Goal: Information Seeking & Learning: Learn about a topic

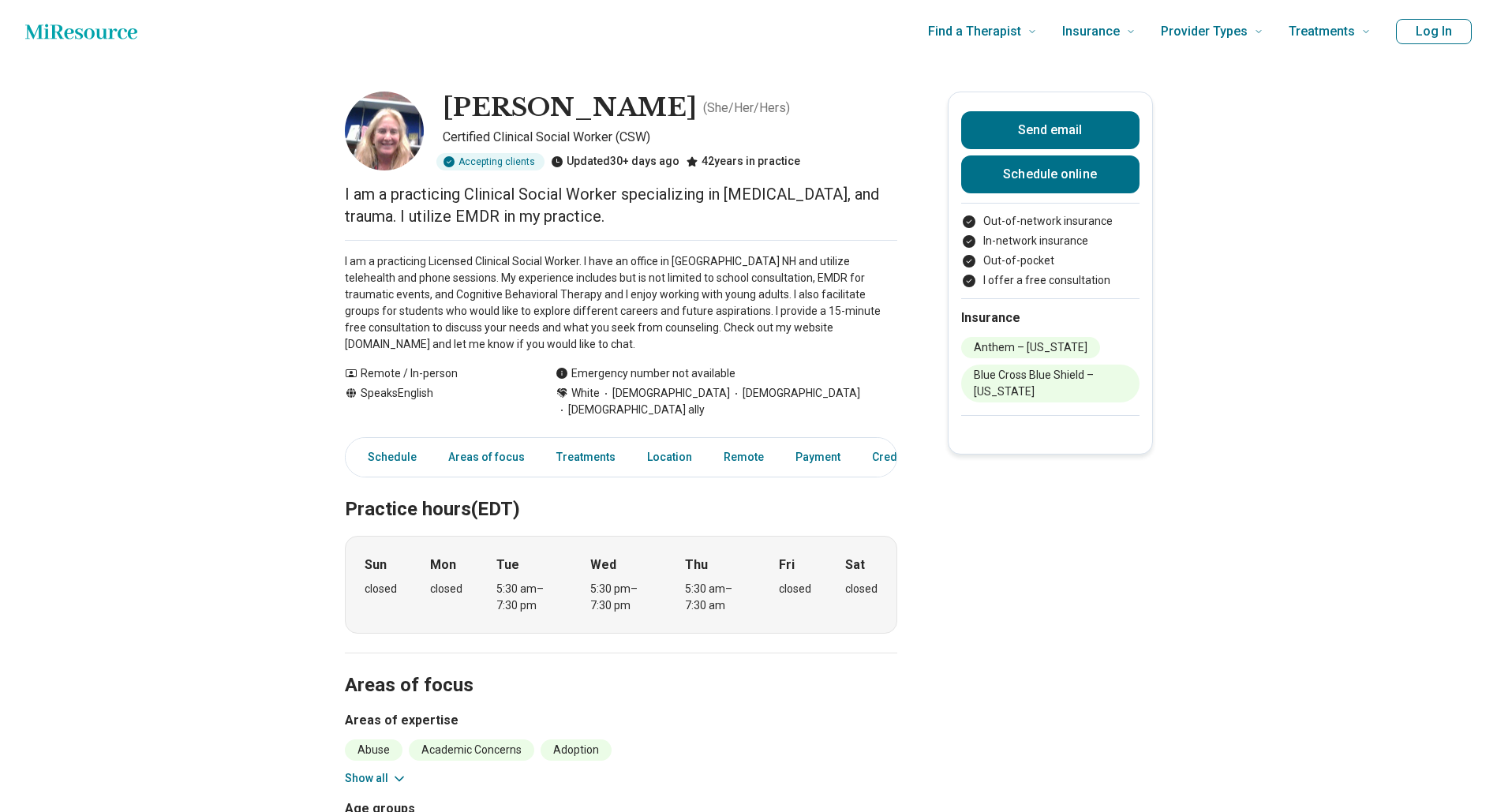
click at [494, 283] on p "I am a practicing Licensed Clinical Social Worker. I have an office in [GEOGRAP…" at bounding box center [621, 303] width 552 height 99
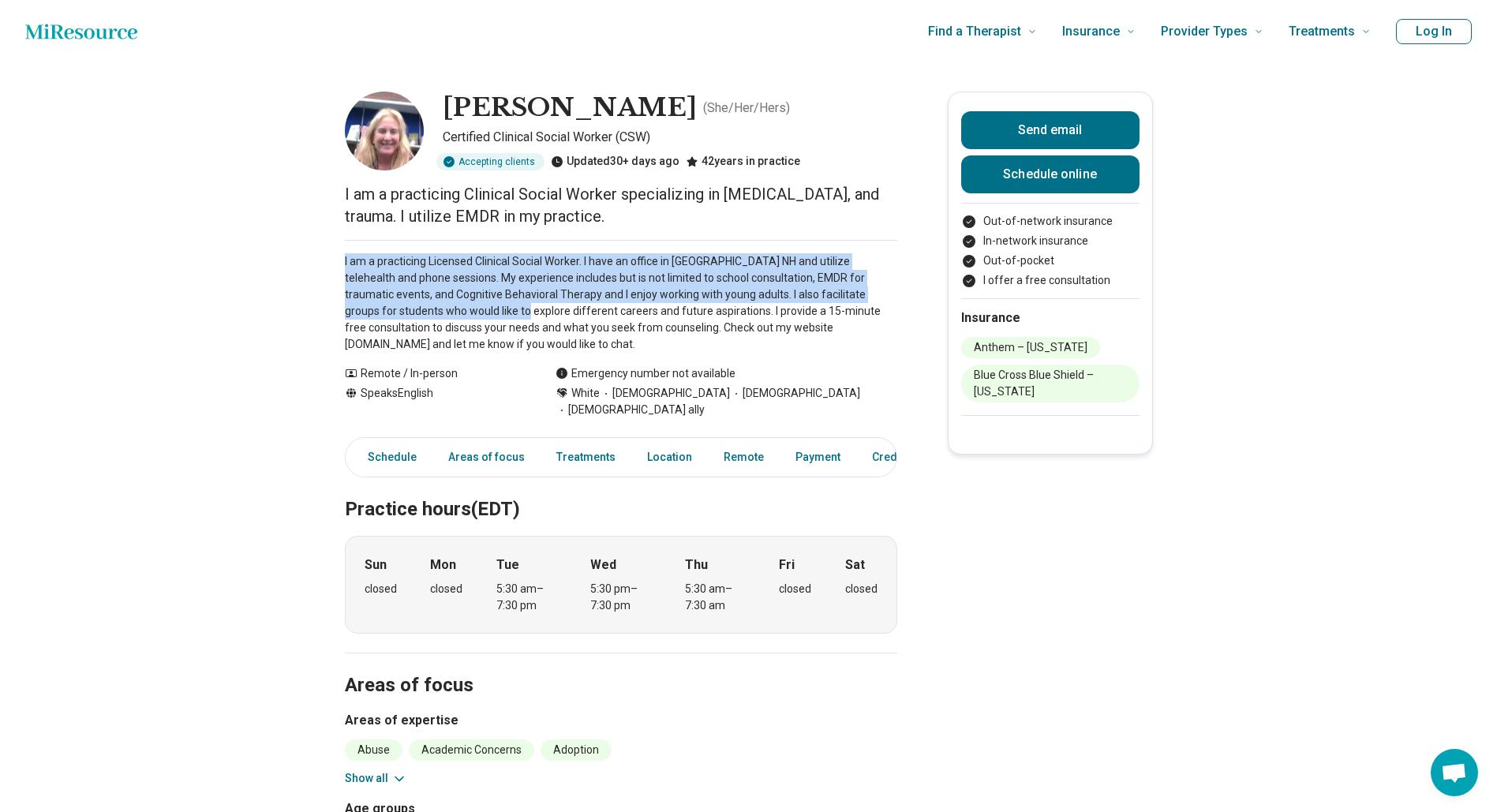
drag, startPoint x: 350, startPoint y: 258, endPoint x: 458, endPoint y: 316, distance: 122.6
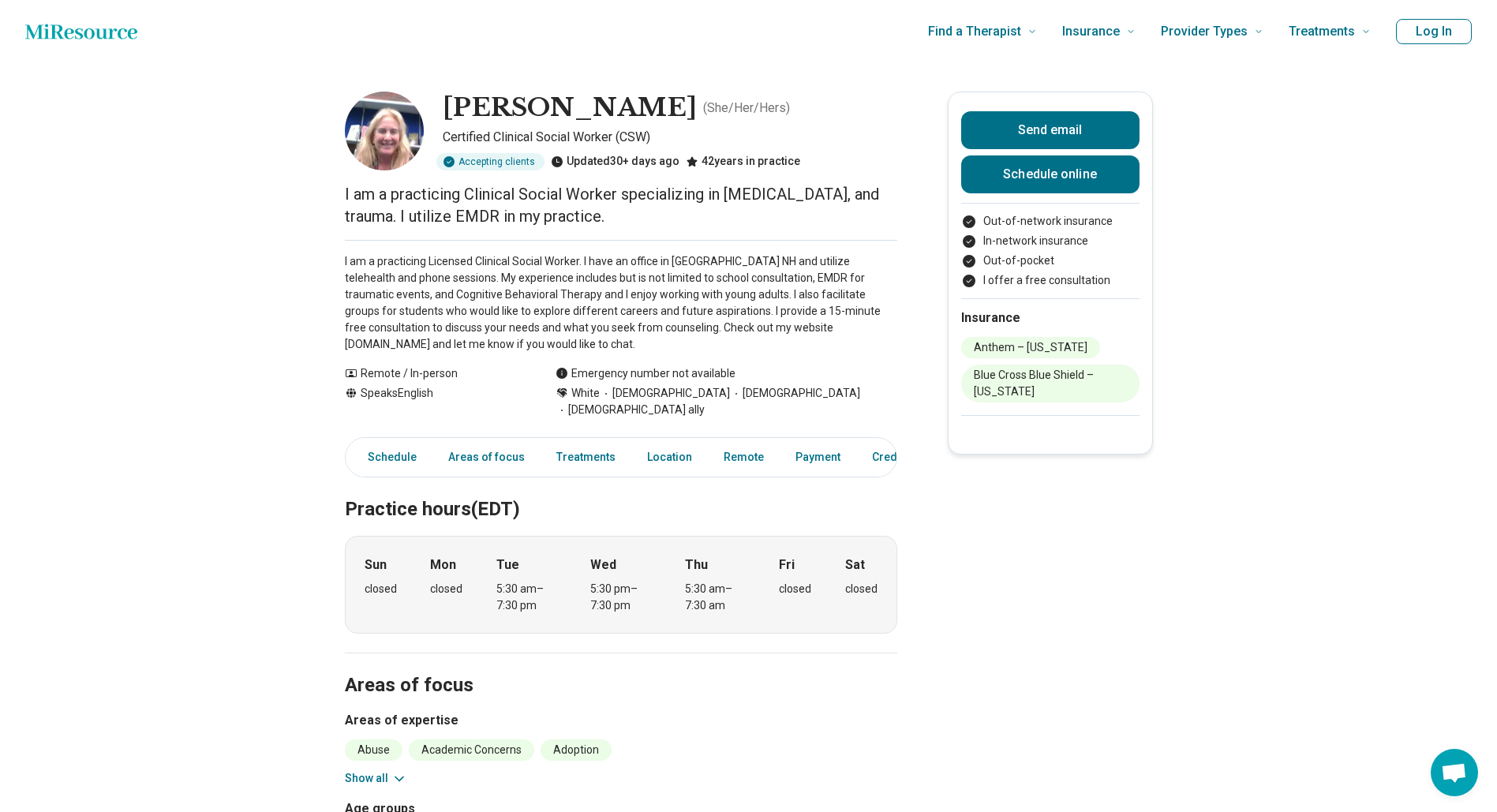
drag, startPoint x: 458, startPoint y: 316, endPoint x: 461, endPoint y: 328, distance: 12.4
click at [461, 328] on p "I am a practicing Licensed Clinical Social Worker. I have an office in [GEOGRAP…" at bounding box center [621, 303] width 552 height 99
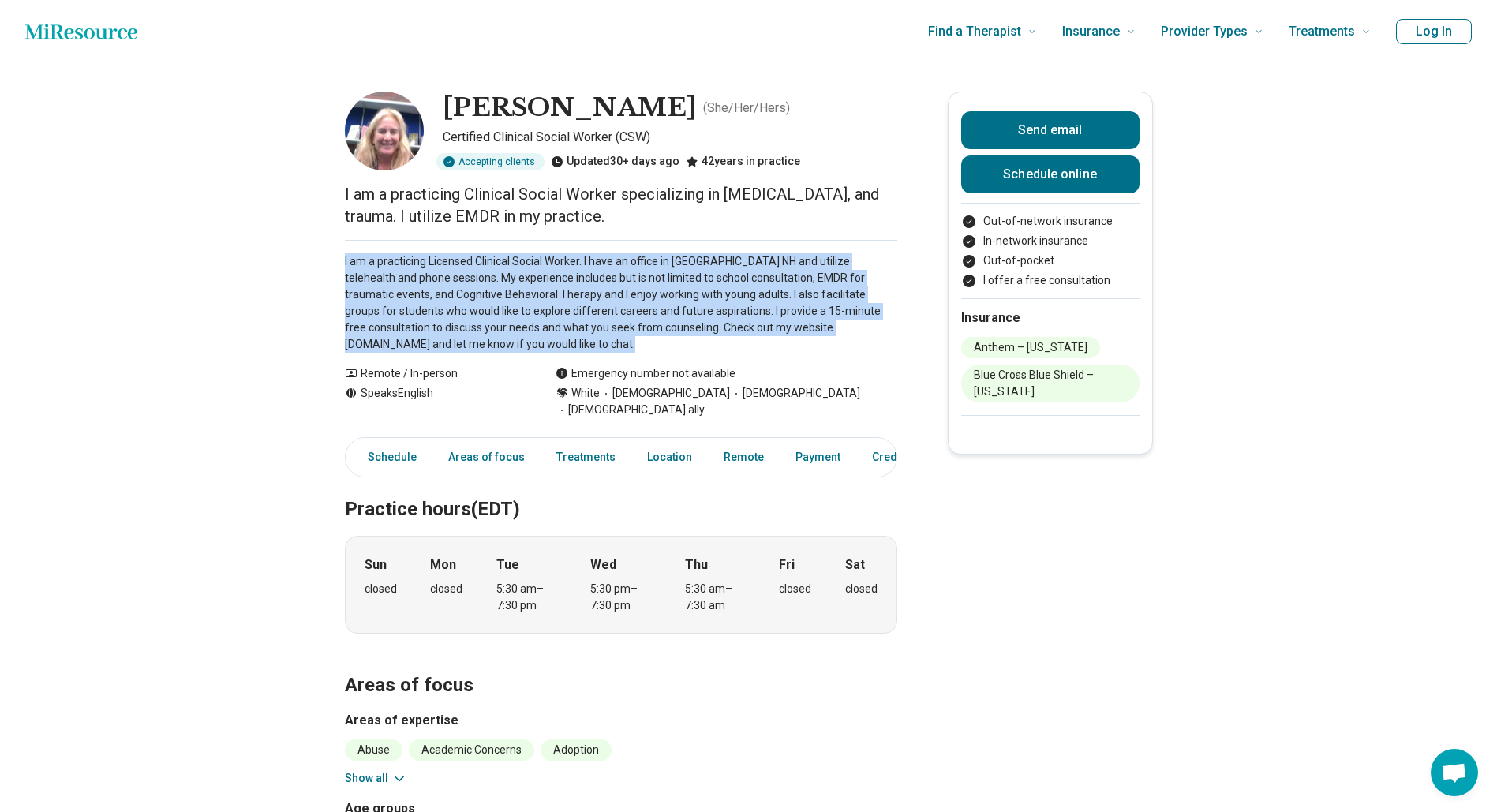
drag, startPoint x: 474, startPoint y: 344, endPoint x: 350, endPoint y: 253, distance: 153.8
drag, startPoint x: 350, startPoint y: 253, endPoint x: 362, endPoint y: 305, distance: 53.4
click at [362, 305] on p "I am a practicing Licensed Clinical Social Worker. I have an office in [GEOGRAP…" at bounding box center [621, 303] width 552 height 99
drag, startPoint x: 479, startPoint y: 345, endPoint x: 350, endPoint y: 257, distance: 156.2
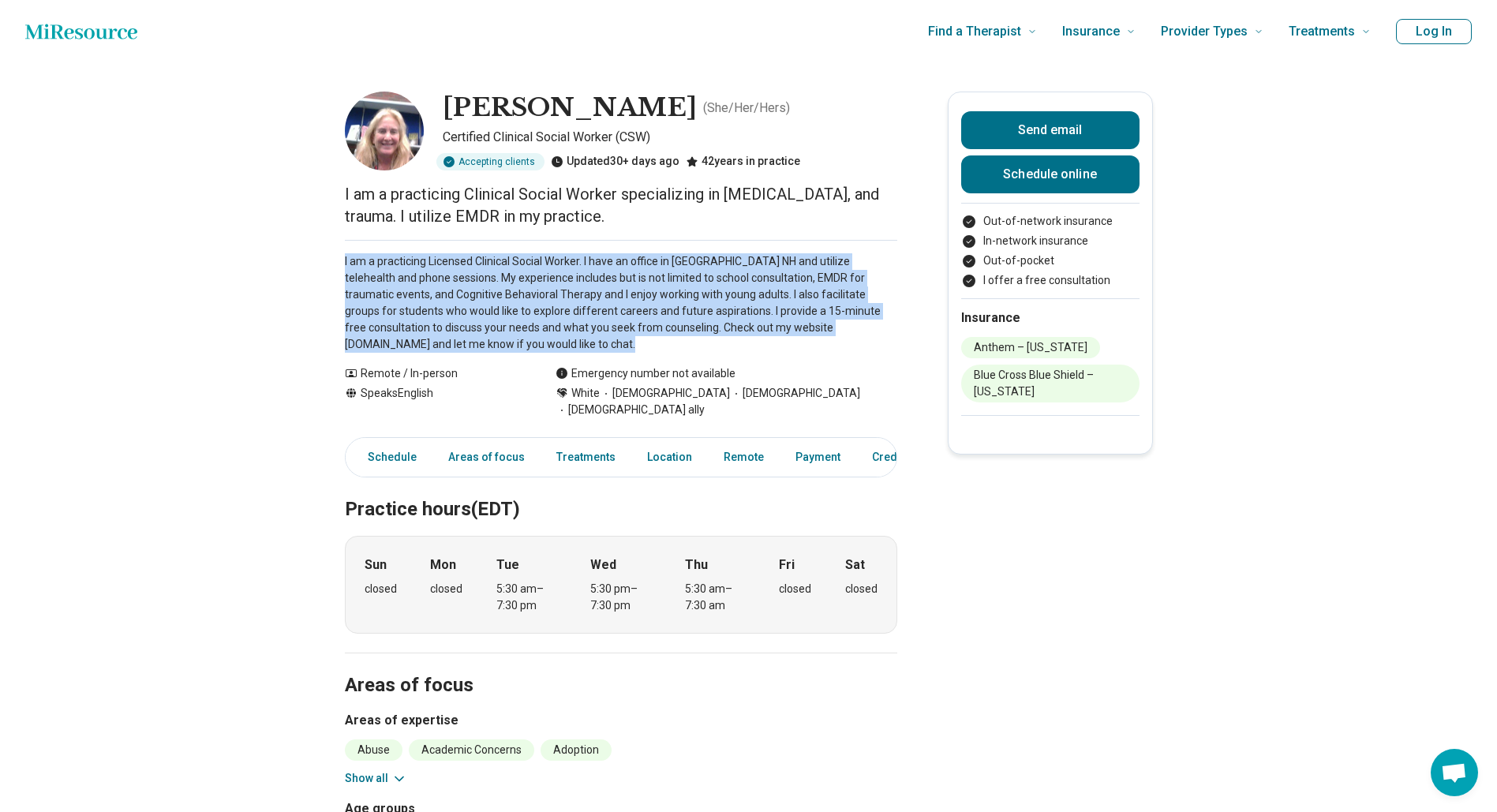
click at [461, 317] on p "I am a practicing Licensed Clinical Social Worker. I have an office in [GEOGRAP…" at bounding box center [621, 303] width 552 height 99
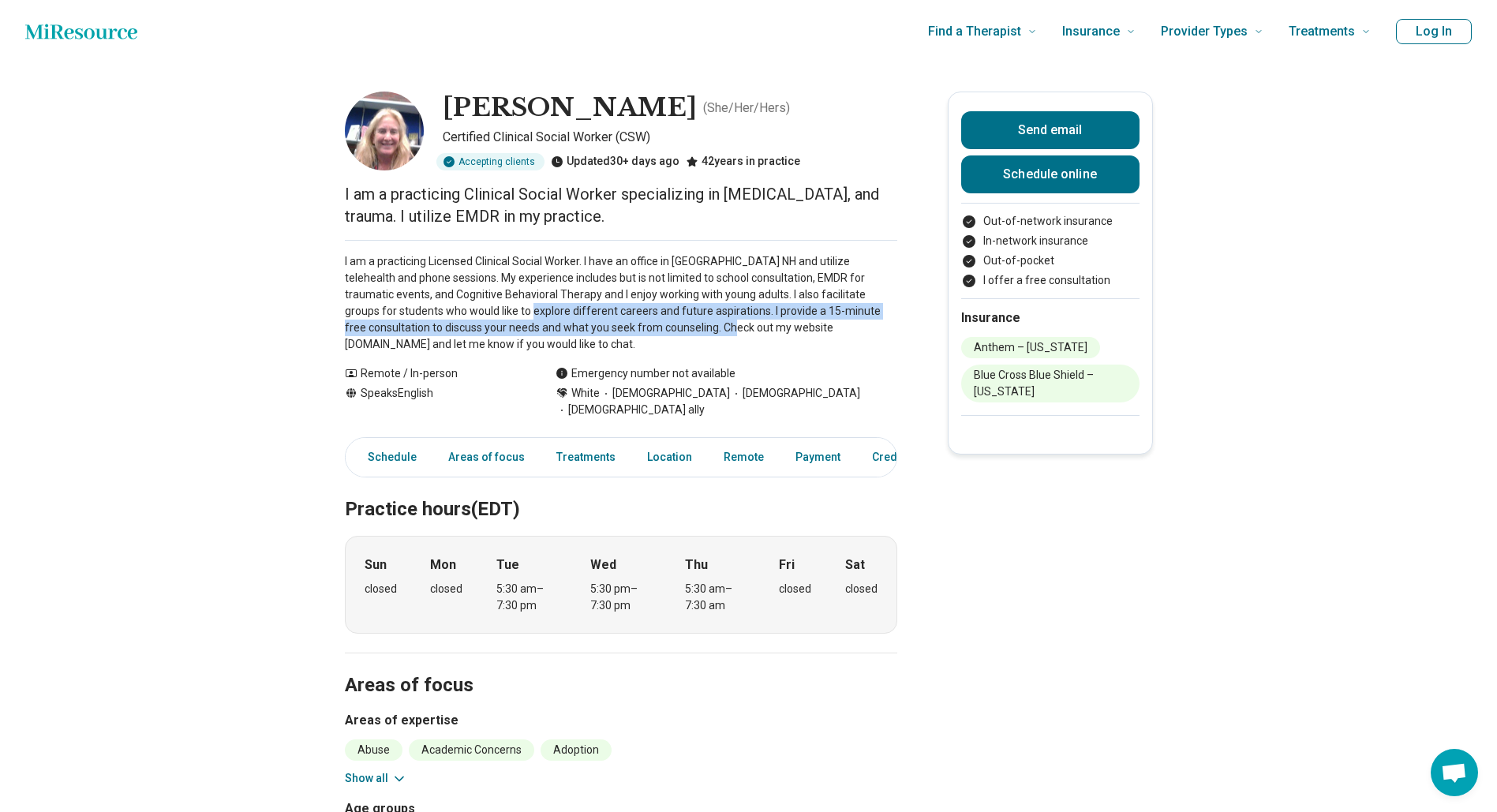
drag, startPoint x: 457, startPoint y: 315, endPoint x: 645, endPoint y: 322, distance: 188.1
click at [645, 322] on p "I am a practicing Licensed Clinical Social Worker. I have an office in [GEOGRAP…" at bounding box center [621, 303] width 552 height 99
click at [646, 319] on p "I am a practicing Licensed Clinical Social Worker. I have an office in [GEOGRAP…" at bounding box center [621, 303] width 552 height 99
click at [698, 313] on p "I am a practicing Licensed Clinical Social Worker. I have an office in [GEOGRAP…" at bounding box center [621, 303] width 552 height 99
drag, startPoint x: 527, startPoint y: 329, endPoint x: 550, endPoint y: 336, distance: 24.0
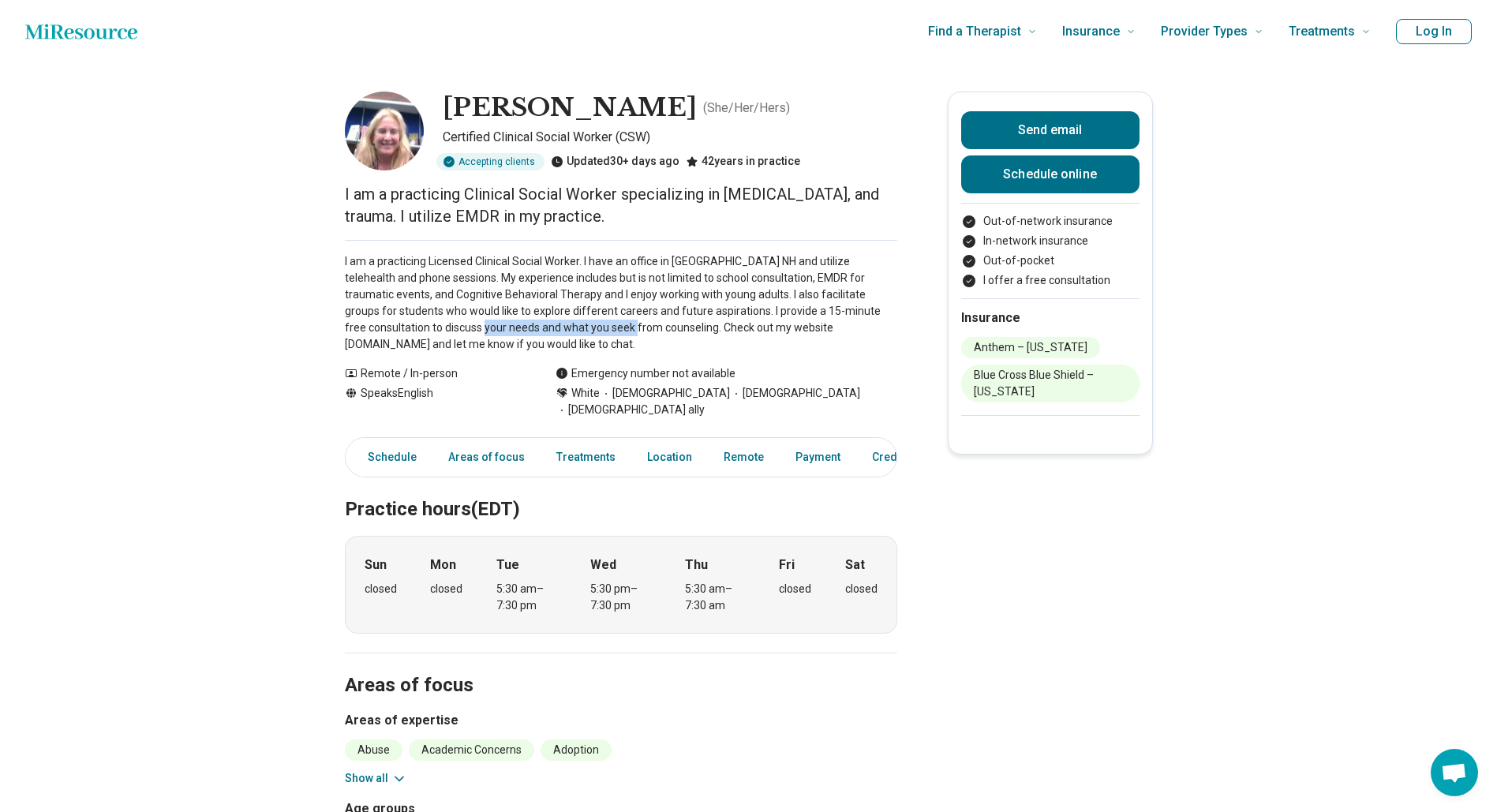
click at [550, 336] on p "I am a practicing Licensed Clinical Social Worker. I have an office in [GEOGRAP…" at bounding box center [621, 303] width 552 height 99
drag, startPoint x: 580, startPoint y: 330, endPoint x: 375, endPoint y: 328, distance: 205.0
click at [375, 328] on p "I am a practicing Licensed Clinical Social Worker. I have an office in [GEOGRAP…" at bounding box center [621, 303] width 552 height 99
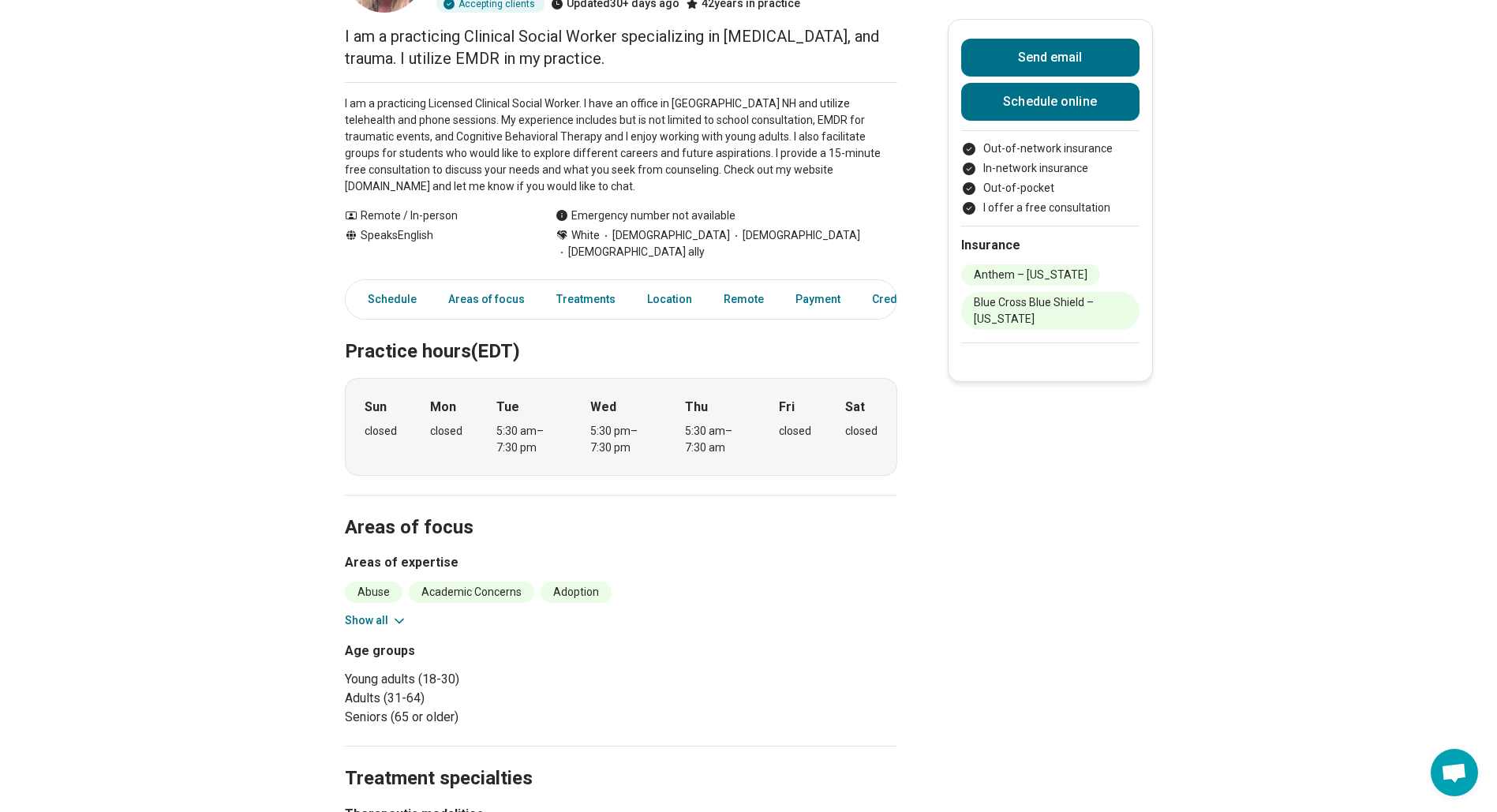
scroll to position [237, 0]
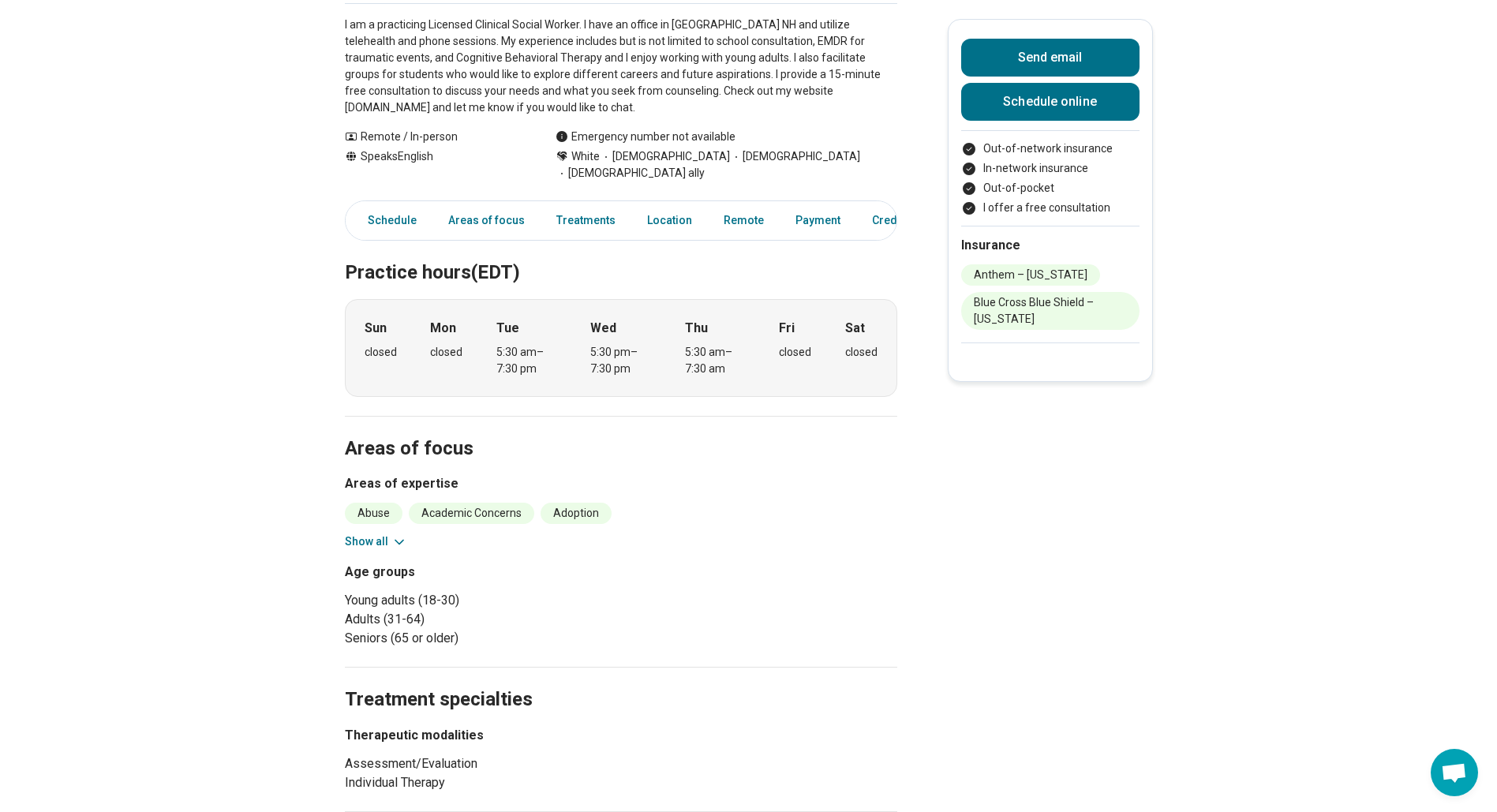
click at [396, 534] on icon at bounding box center [399, 541] width 16 height 16
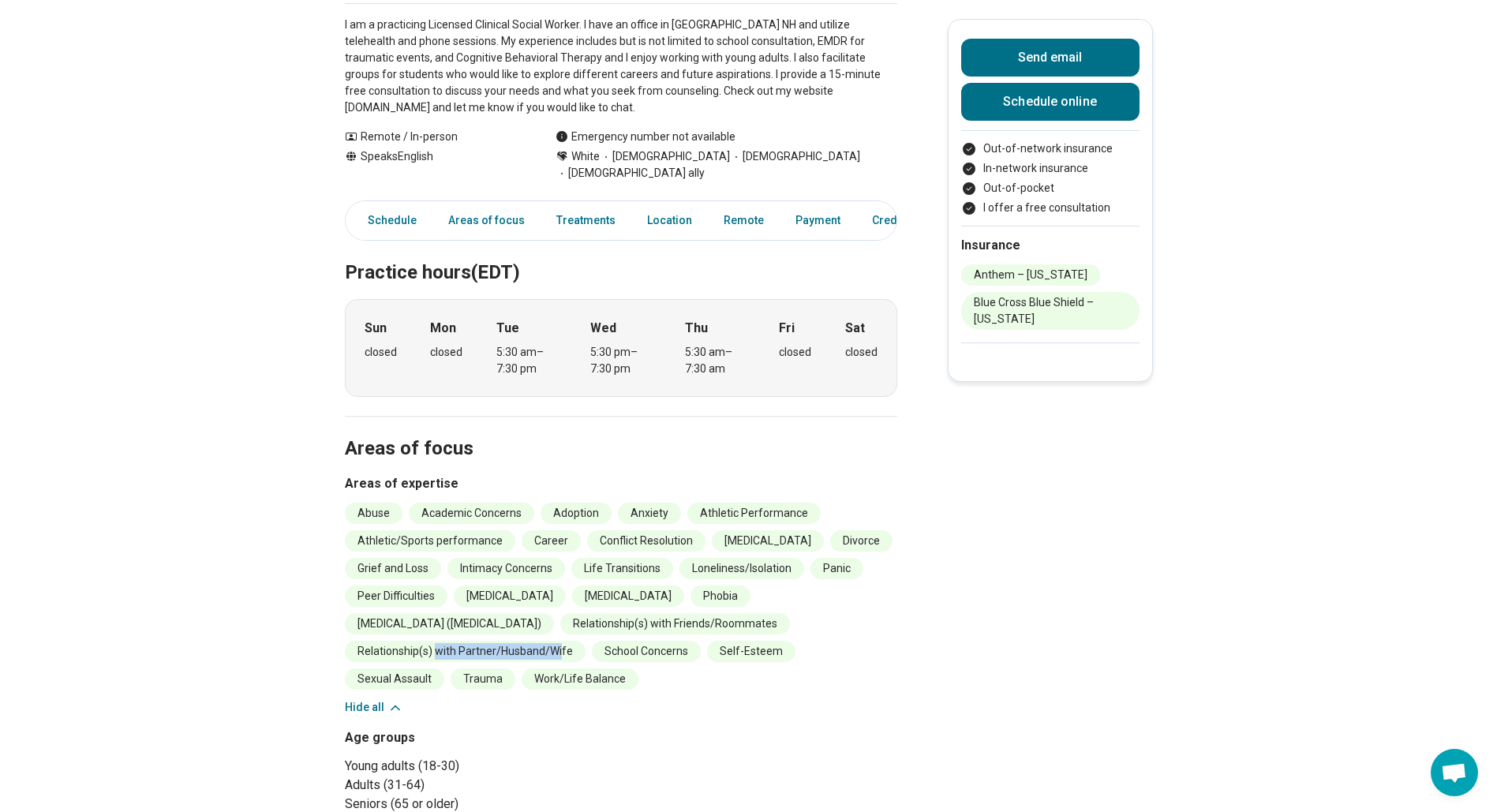
drag, startPoint x: 566, startPoint y: 634, endPoint x: 442, endPoint y: 623, distance: 124.5
click at [442, 623] on ul "Abuse Academic Concerns Adoption Anxiety Athletic Performance Athletic/Sports p…" at bounding box center [621, 596] width 552 height 187
drag, startPoint x: 442, startPoint y: 623, endPoint x: 567, endPoint y: 641, distance: 126.3
click at [567, 641] on li "Relationship(s) with Partner/Husband/Wife" at bounding box center [465, 651] width 240 height 21
click at [569, 641] on li "Relationship(s) with Partner/Husband/Wife" at bounding box center [465, 651] width 240 height 21
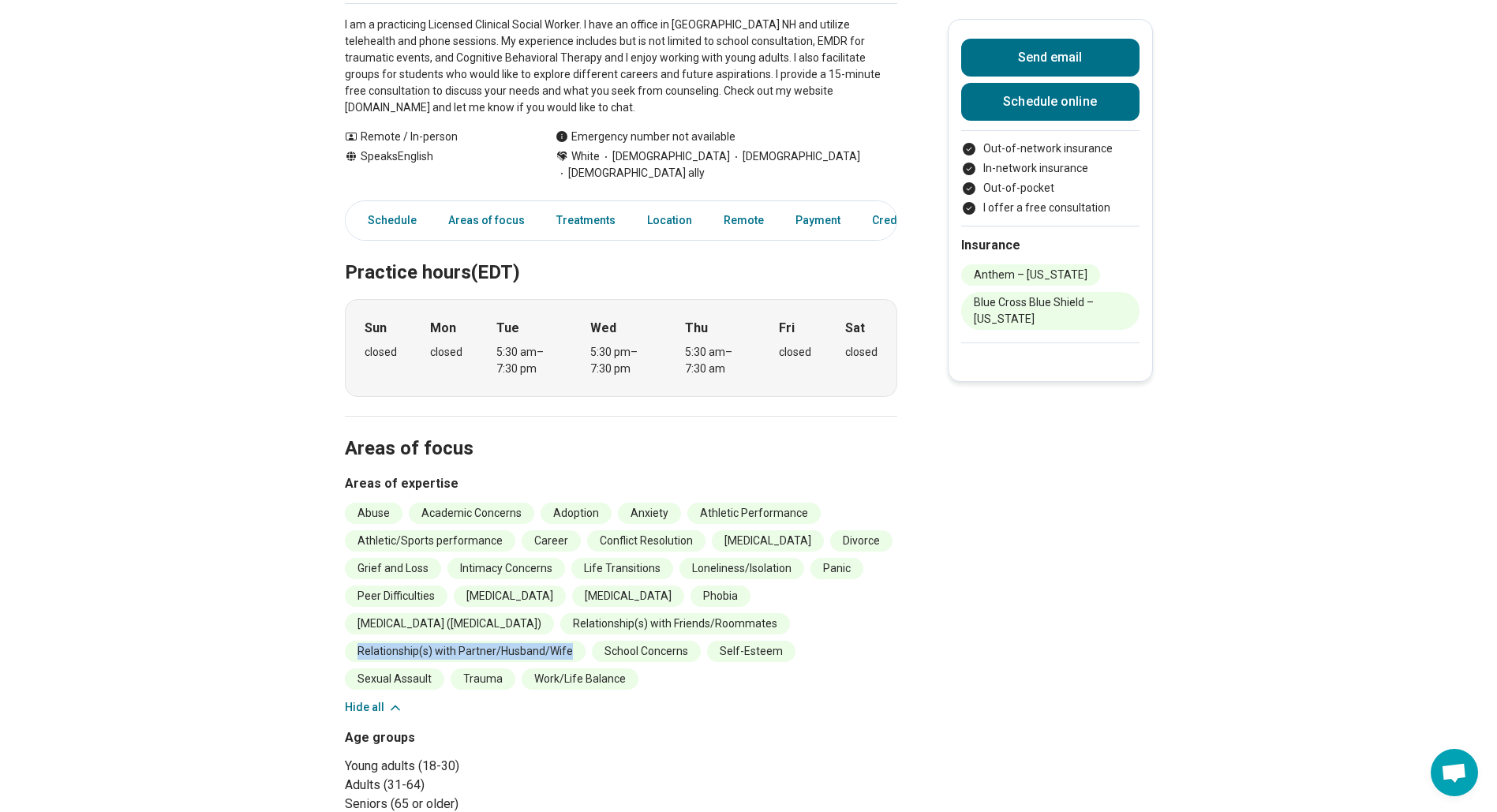
drag, startPoint x: 580, startPoint y: 638, endPoint x: 356, endPoint y: 640, distance: 224.0
click at [356, 641] on li "Relationship(s) with Partner/Husband/Wife" at bounding box center [465, 651] width 240 height 21
drag, startPoint x: 364, startPoint y: 642, endPoint x: 582, endPoint y: 638, distance: 218.0
click at [582, 641] on li "Relationship(s) with Partner/Husband/Wife" at bounding box center [465, 651] width 240 height 21
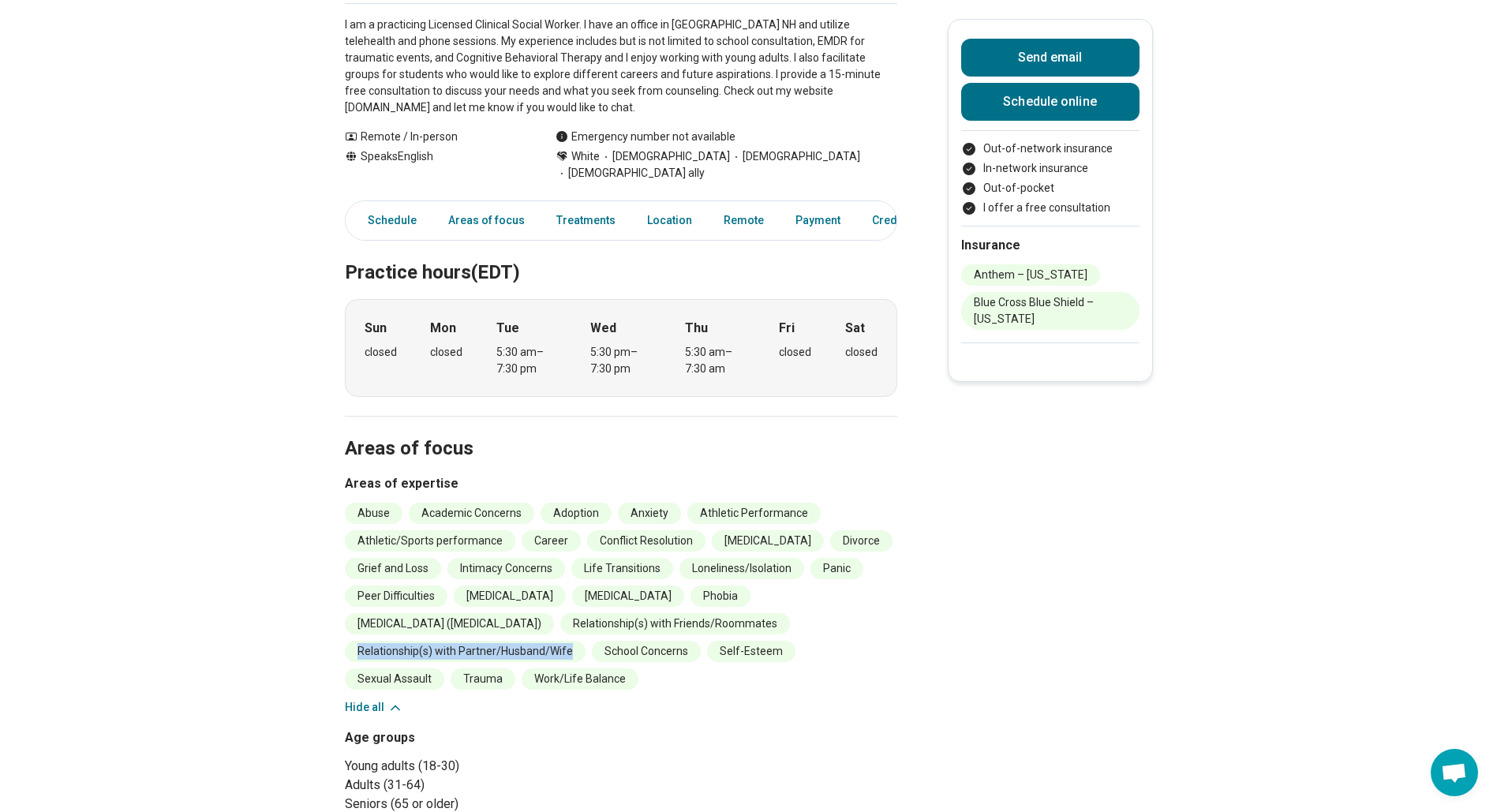
click at [582, 641] on li "Relationship(s) with Partner/Husband/Wife" at bounding box center [465, 651] width 240 height 21
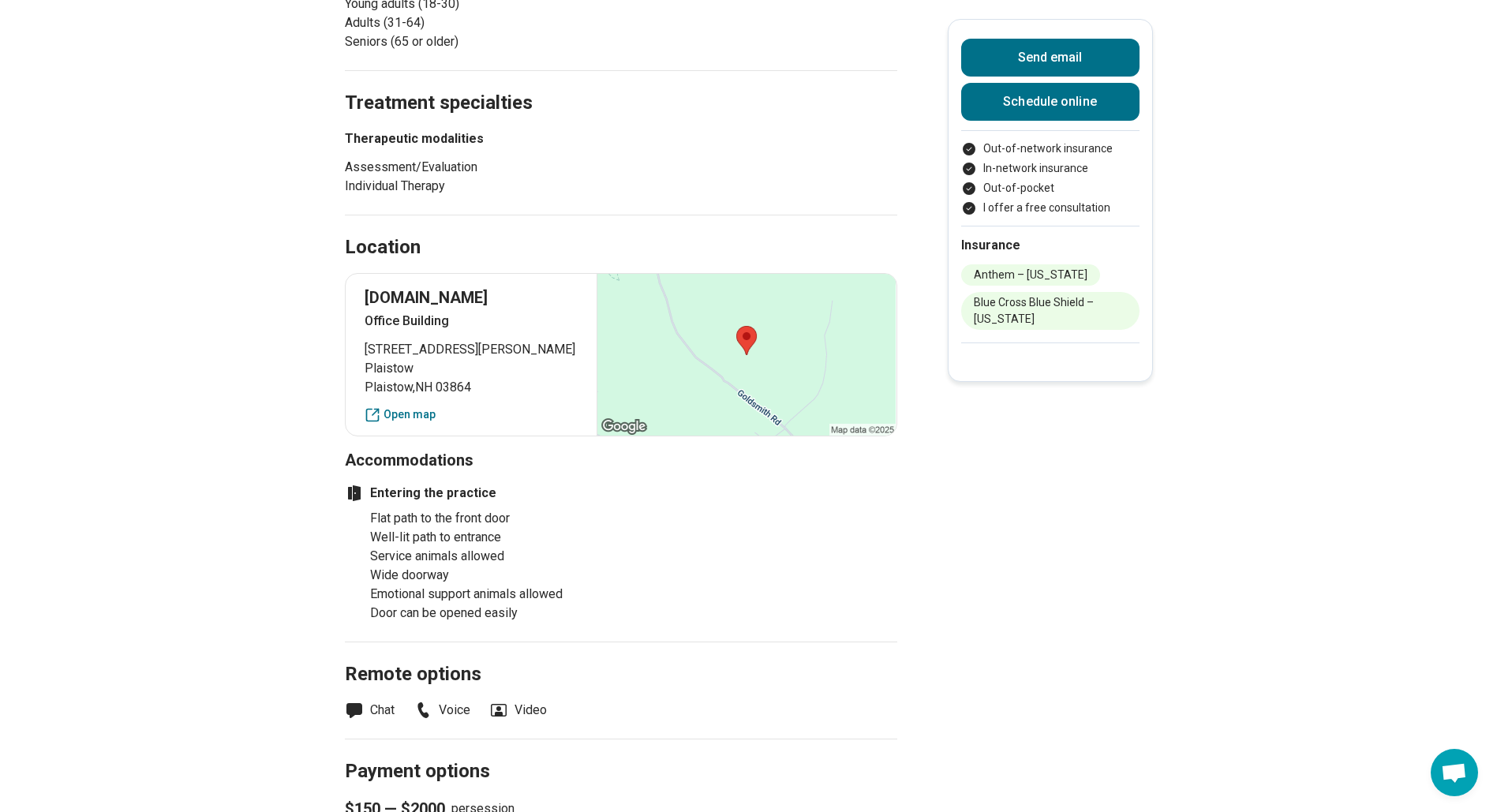
scroll to position [1026, 0]
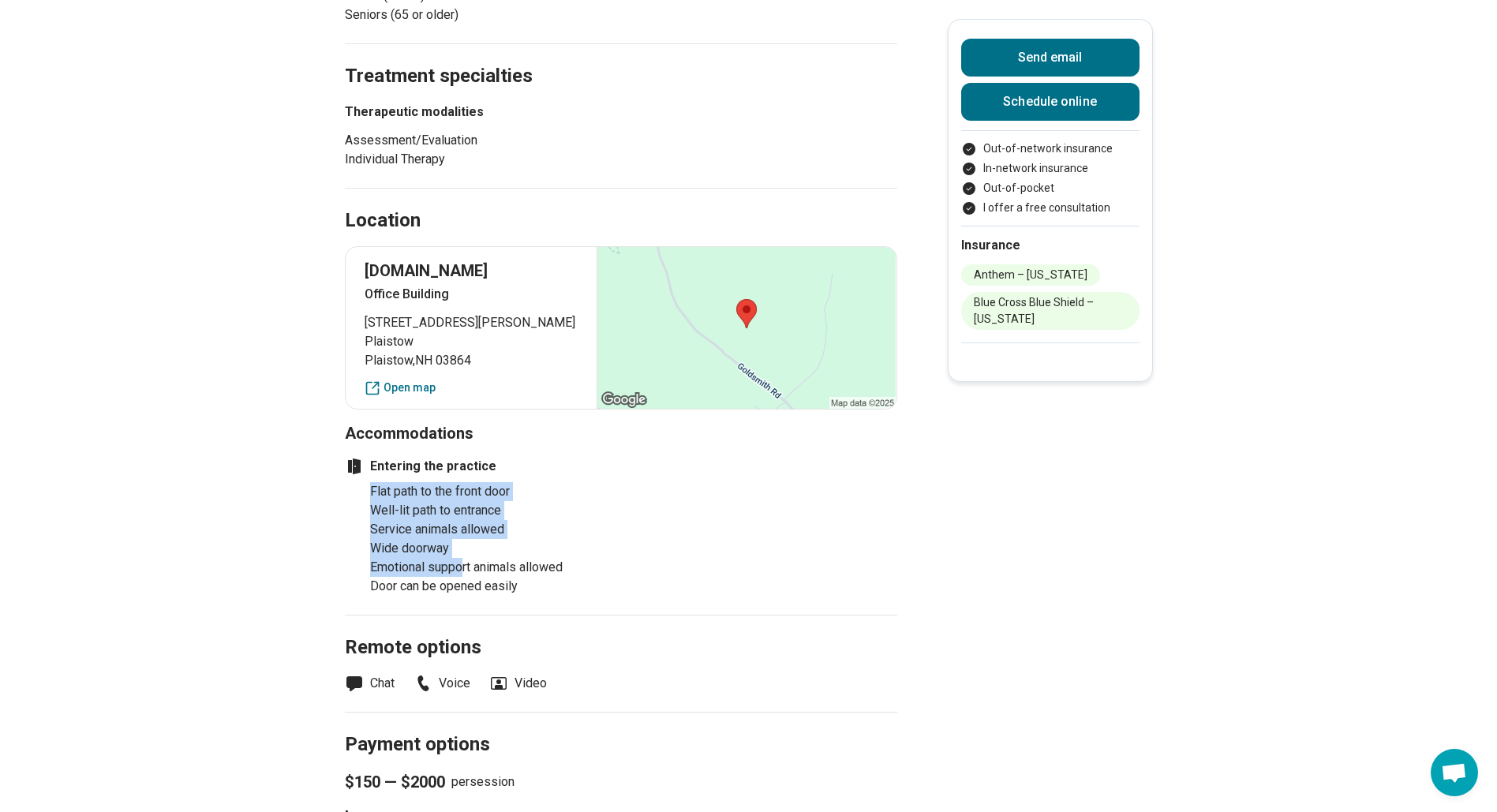
drag, startPoint x: 371, startPoint y: 473, endPoint x: 469, endPoint y: 559, distance: 130.4
click at [469, 559] on div "Entering the practice Flat path to the front door Well-lit path to entrance Ser…" at bounding box center [456, 520] width 221 height 152
click at [469, 559] on li "Emotional support animals allowed" at bounding box center [468, 567] width 196 height 19
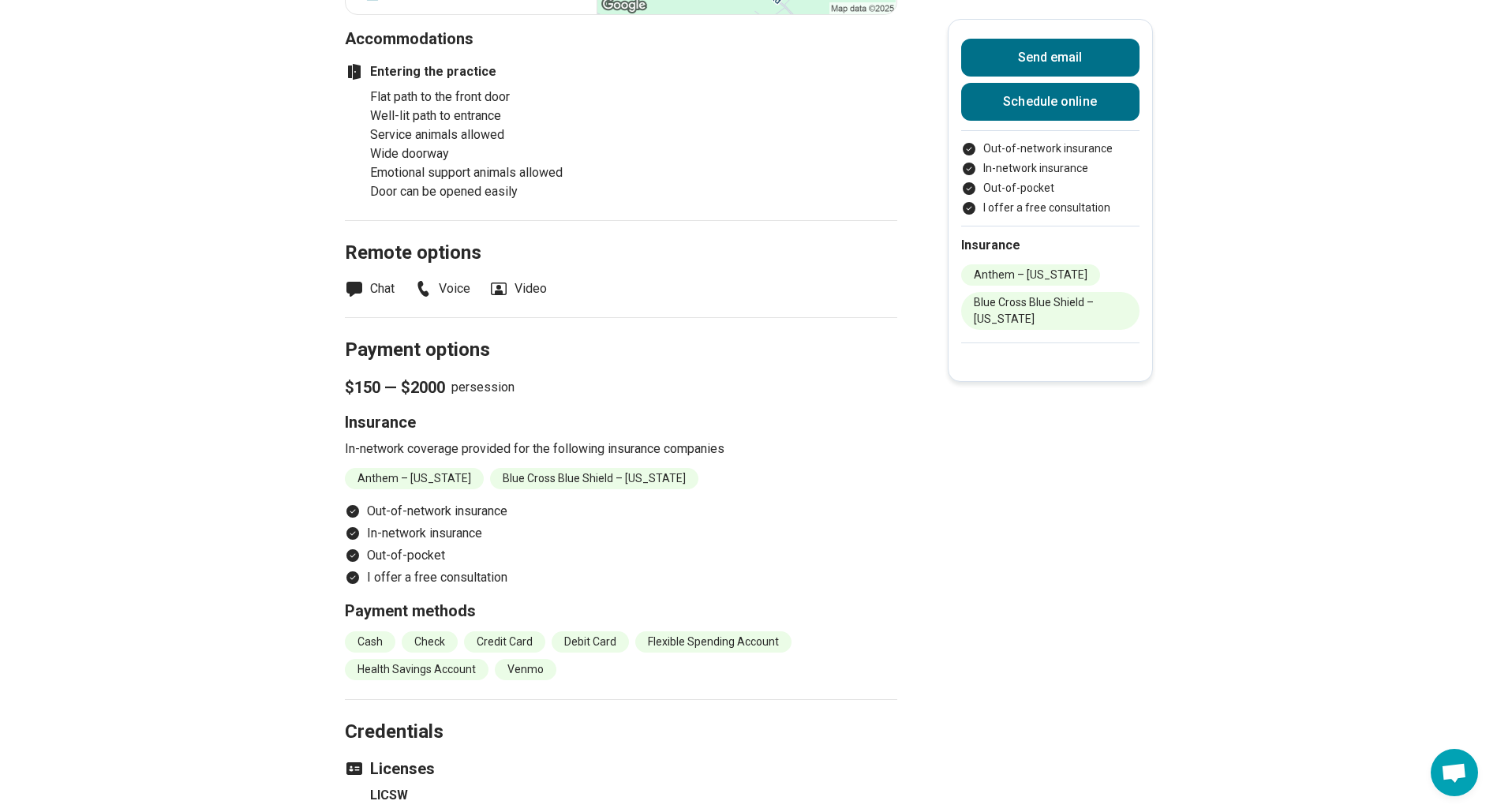
scroll to position [1500, 0]
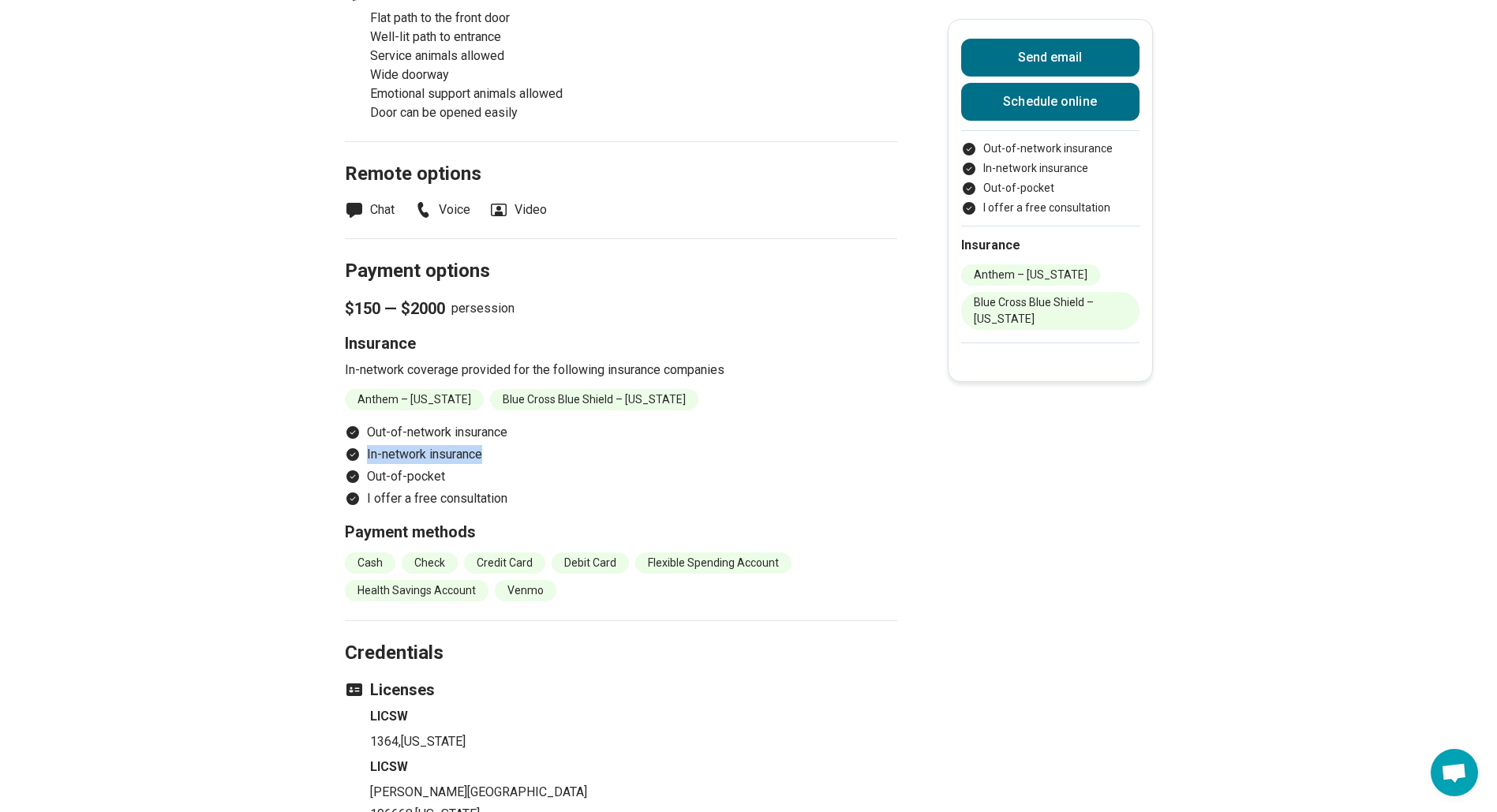
drag, startPoint x: 362, startPoint y: 454, endPoint x: 485, endPoint y: 468, distance: 123.8
click at [485, 468] on ul "Out-of-network insurance In-network insurance Out-of-pocket I offer a free cons…" at bounding box center [621, 465] width 552 height 86
drag, startPoint x: 485, startPoint y: 468, endPoint x: 593, endPoint y: 490, distance: 110.2
click at [593, 490] on ul "Out-of-network insurance In-network insurance Out-of-pocket I offer a free cons…" at bounding box center [621, 465] width 552 height 86
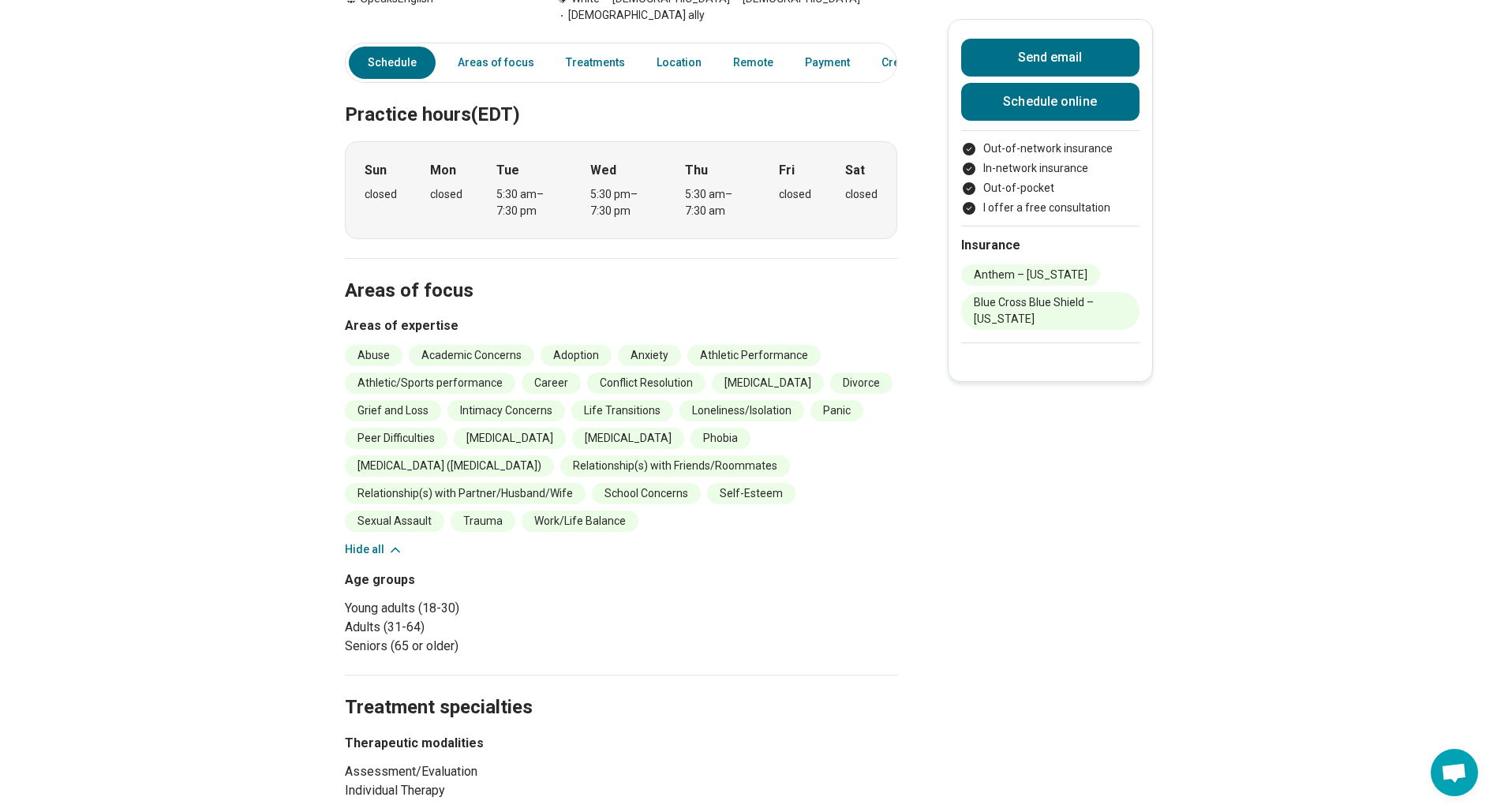
scroll to position [0, 0]
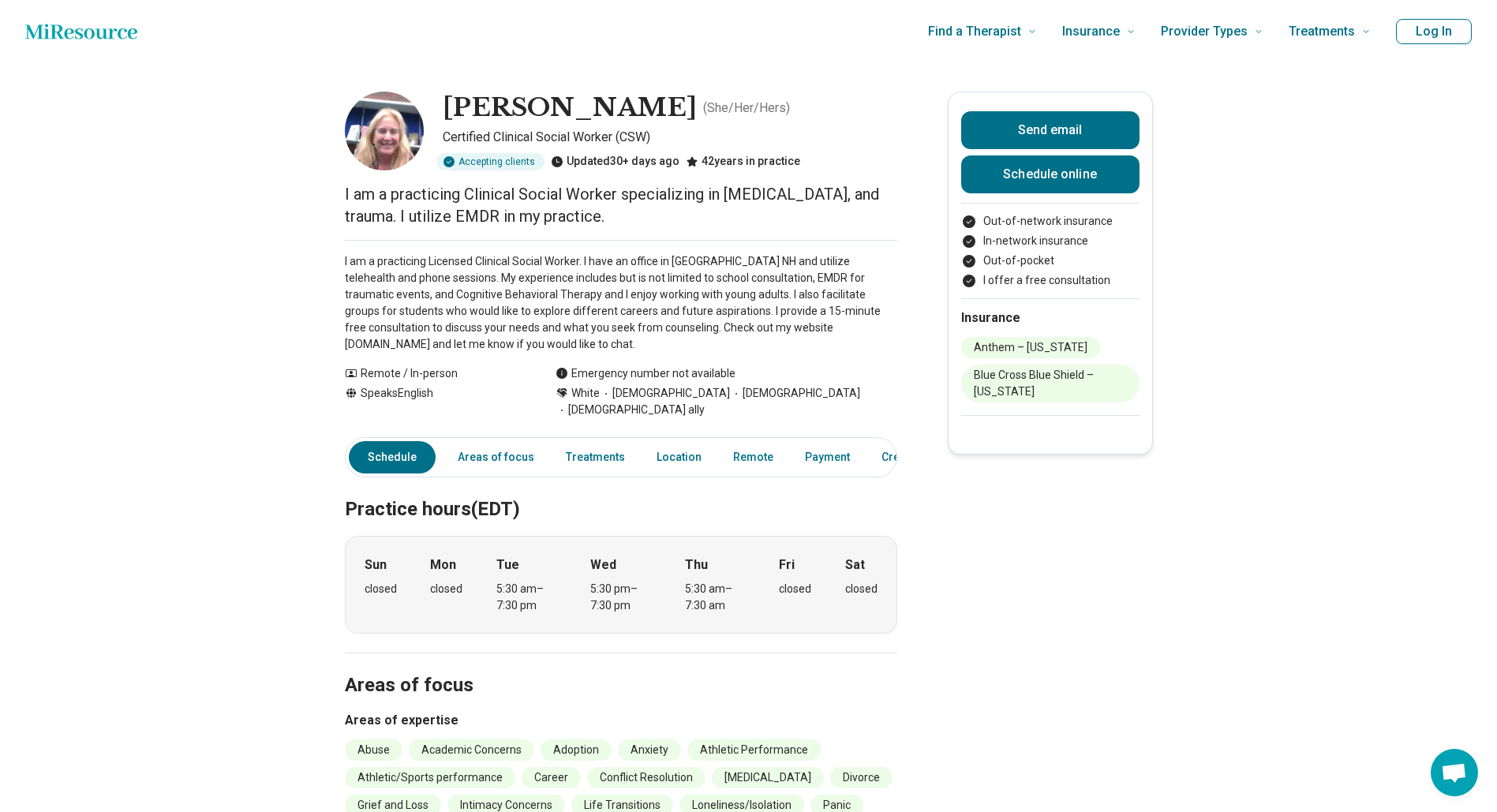
drag, startPoint x: 349, startPoint y: 203, endPoint x: 780, endPoint y: 221, distance: 431.4
click at [780, 221] on p "I am a practicing Clinical Social Worker specializing in [MEDICAL_DATA], and tr…" at bounding box center [621, 205] width 552 height 44
drag, startPoint x: 617, startPoint y: 212, endPoint x: 410, endPoint y: 220, distance: 207.2
click at [410, 220] on p "I am a practicing Clinical Social Worker specializing in [MEDICAL_DATA], and tr…" at bounding box center [621, 205] width 552 height 44
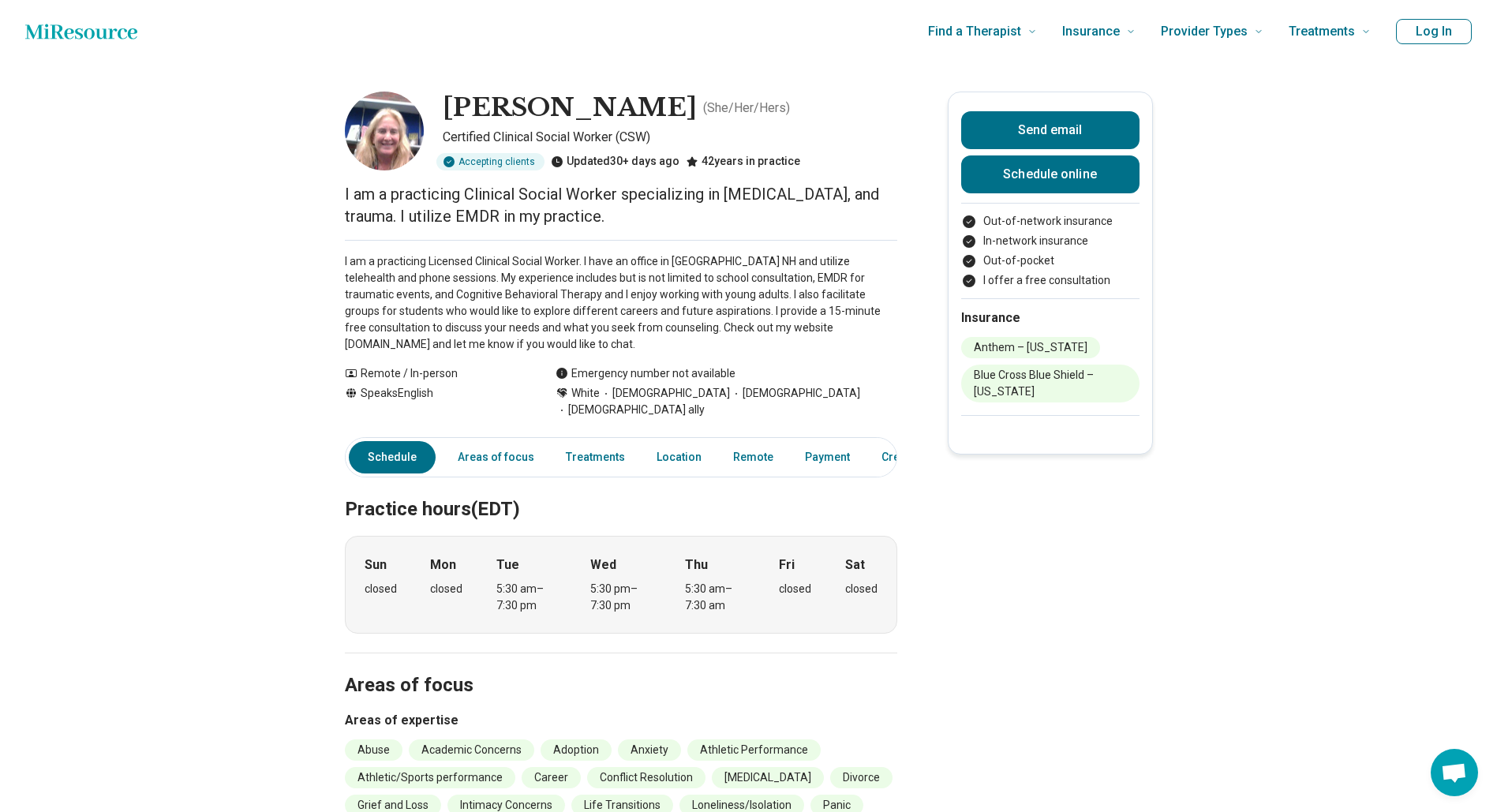
click at [610, 215] on p "I am a practicing Clinical Social Worker specializing in [MEDICAL_DATA], and tr…" at bounding box center [621, 205] width 552 height 44
drag, startPoint x: 617, startPoint y: 222, endPoint x: 502, endPoint y: 207, distance: 116.0
click at [502, 207] on p "I am a practicing Clinical Social Worker specializing in [MEDICAL_DATA], and tr…" at bounding box center [621, 205] width 552 height 44
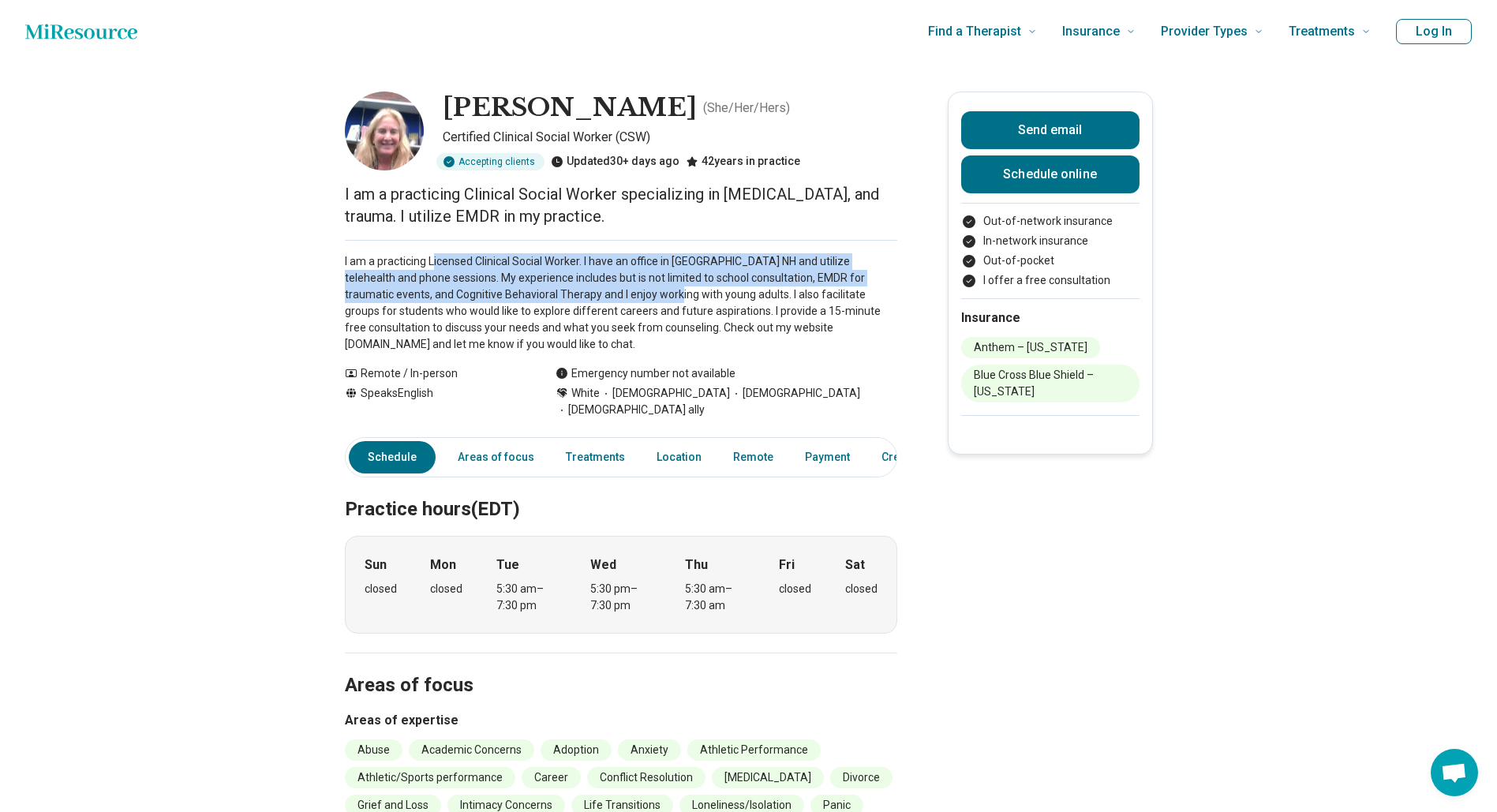
drag, startPoint x: 502, startPoint y: 207, endPoint x: 623, endPoint y: 314, distance: 161.5
click at [623, 314] on p "I am a practicing Licensed Clinical Social Worker. I have an office in [GEOGRAP…" at bounding box center [621, 303] width 552 height 99
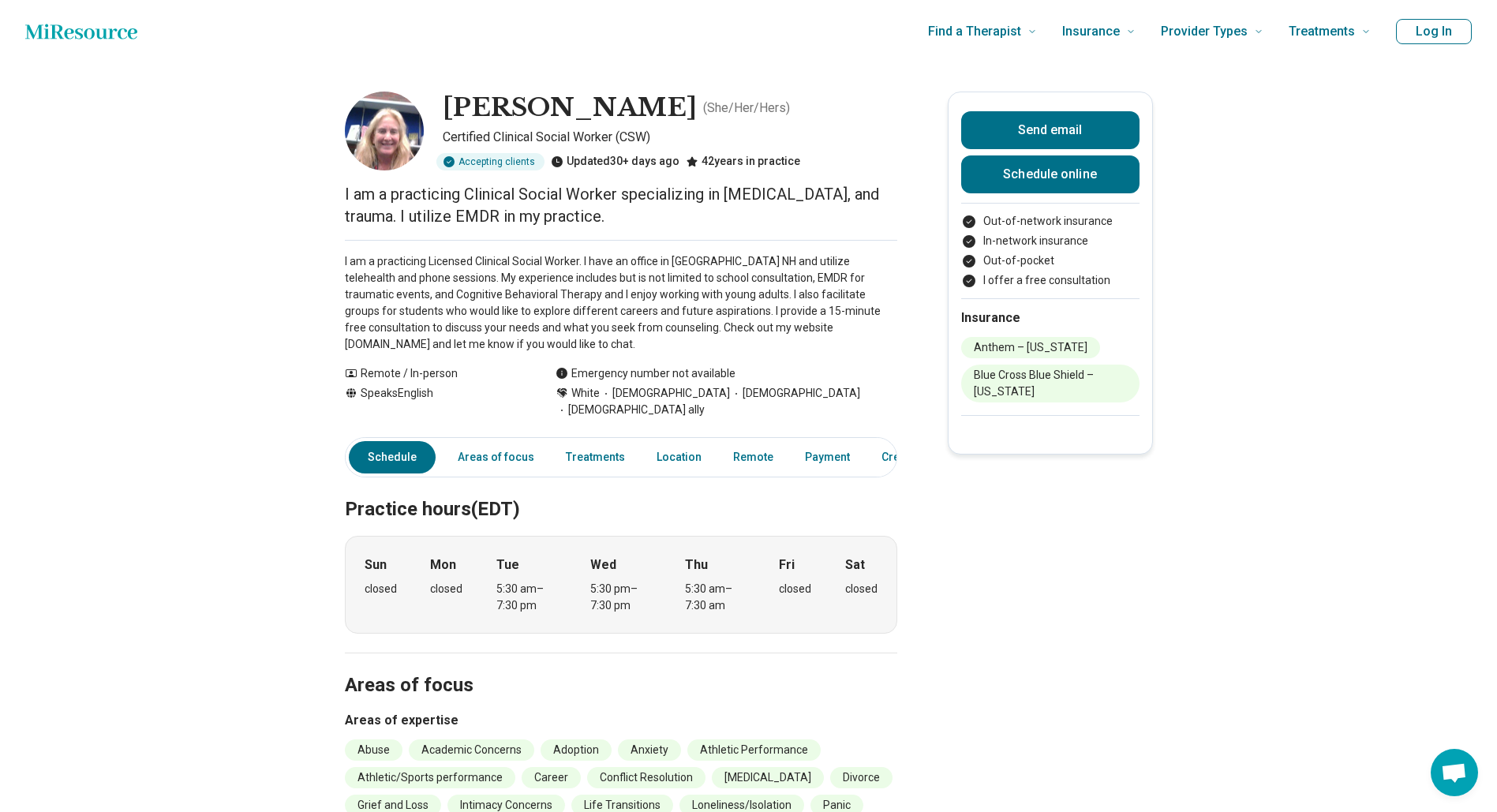
drag, startPoint x: 623, startPoint y: 314, endPoint x: 627, endPoint y: 342, distance: 28.3
click at [627, 342] on p "I am a practicing Licensed Clinical Social Worker. I have an office in [GEOGRAP…" at bounding box center [621, 303] width 552 height 99
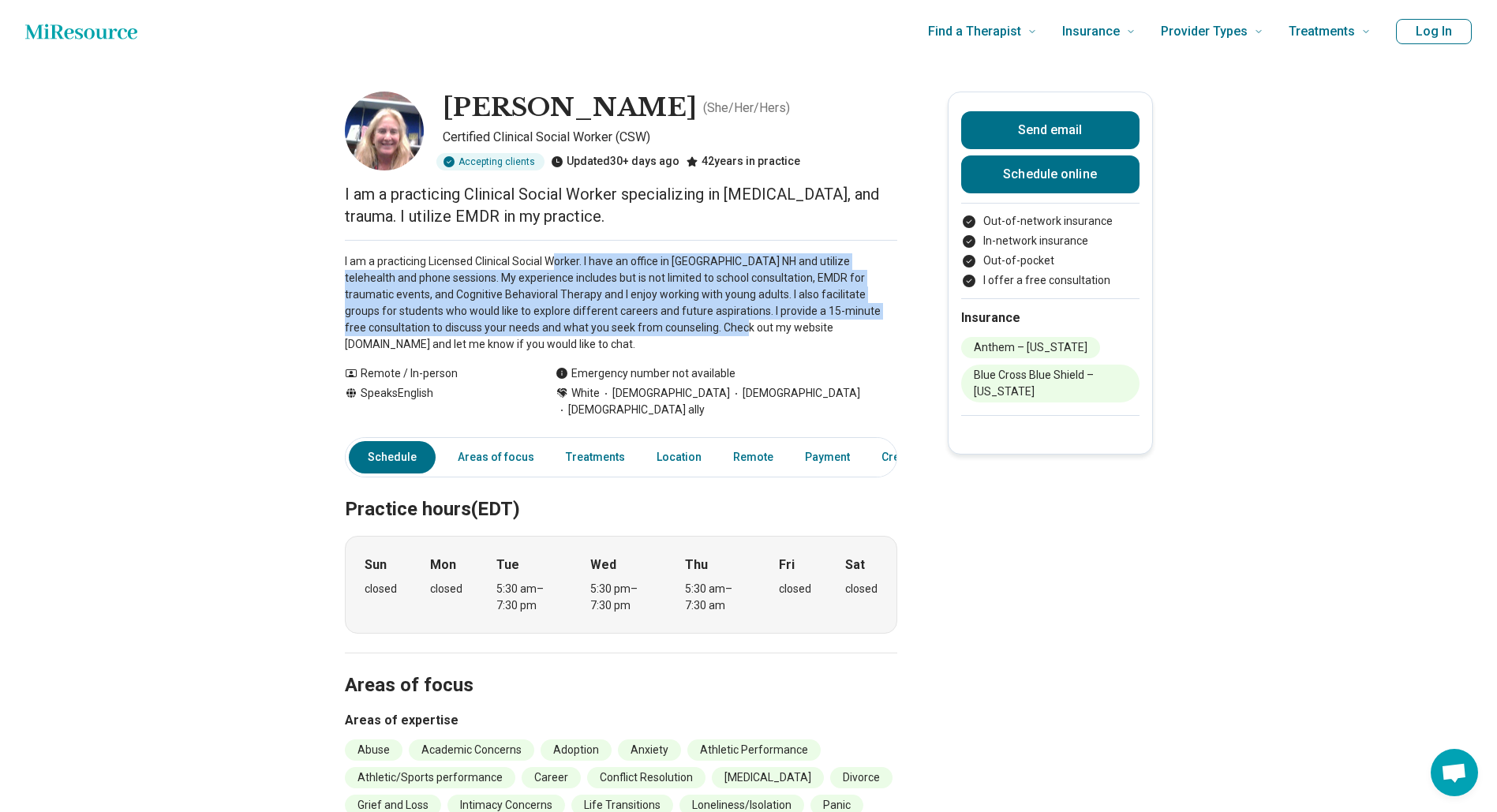
drag, startPoint x: 660, startPoint y: 328, endPoint x: 564, endPoint y: 257, distance: 119.4
click at [564, 257] on p "I am a practicing Licensed Clinical Social Worker. I have an office in [GEOGRAP…" at bounding box center [621, 303] width 552 height 99
drag, startPoint x: 564, startPoint y: 257, endPoint x: 522, endPoint y: 312, distance: 69.2
click at [522, 312] on p "I am a practicing Licensed Clinical Social Worker. I have an office in [GEOGRAP…" at bounding box center [621, 303] width 552 height 99
